Goal: Browse casually

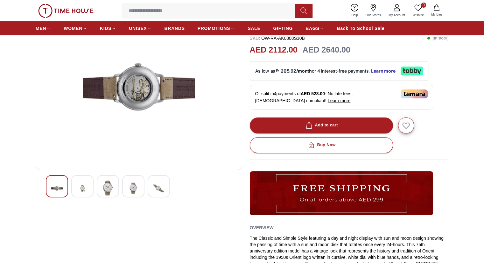
click at [108, 188] on img at bounding box center [107, 187] width 11 height 15
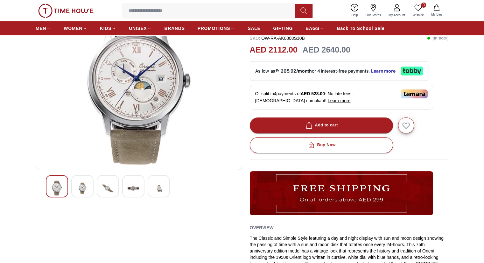
click at [93, 182] on div at bounding box center [82, 186] width 22 height 22
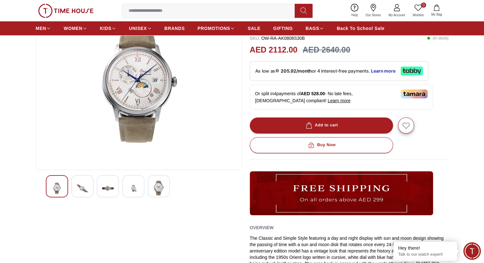
click at [107, 181] on img at bounding box center [107, 188] width 11 height 16
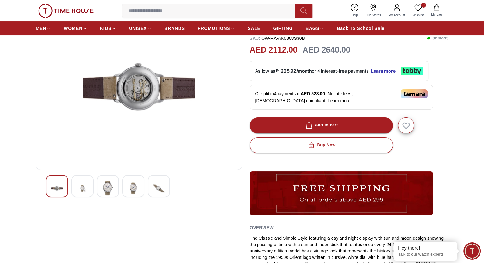
click at [116, 182] on div at bounding box center [108, 186] width 22 height 22
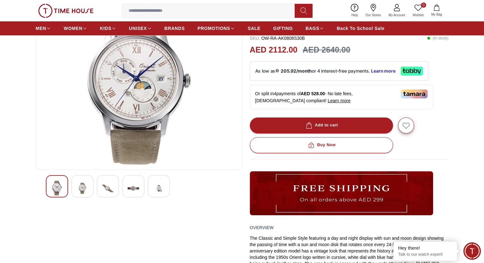
click at [125, 180] on div at bounding box center [133, 186] width 22 height 22
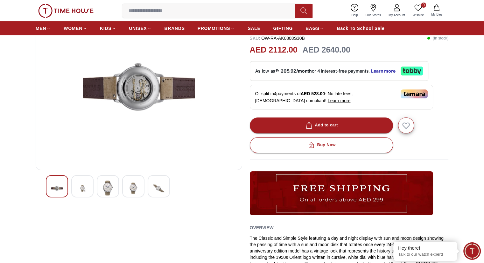
click at [132, 181] on img at bounding box center [132, 188] width 11 height 16
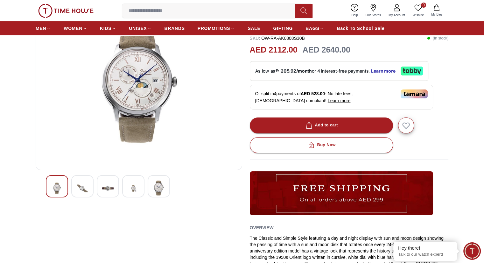
click at [149, 183] on div at bounding box center [159, 186] width 22 height 22
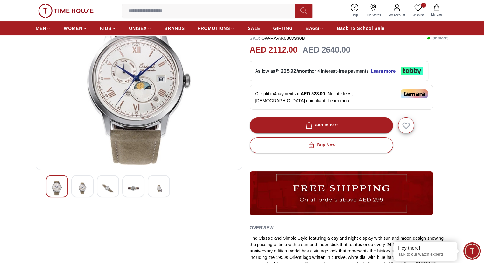
click at [155, 185] on img at bounding box center [158, 188] width 11 height 16
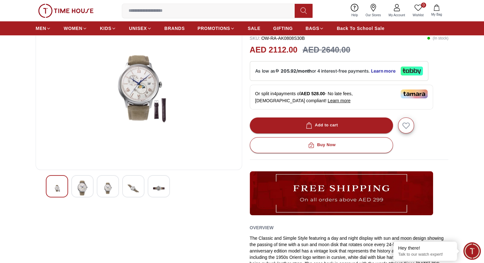
click at [164, 183] on img at bounding box center [158, 188] width 11 height 16
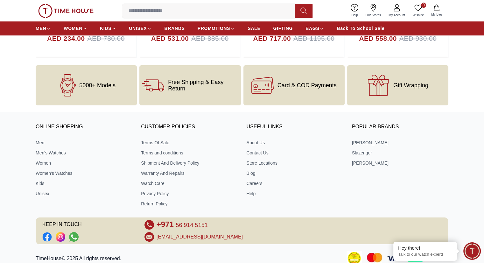
scroll to position [853, 0]
